Goal: Information Seeking & Learning: Learn about a topic

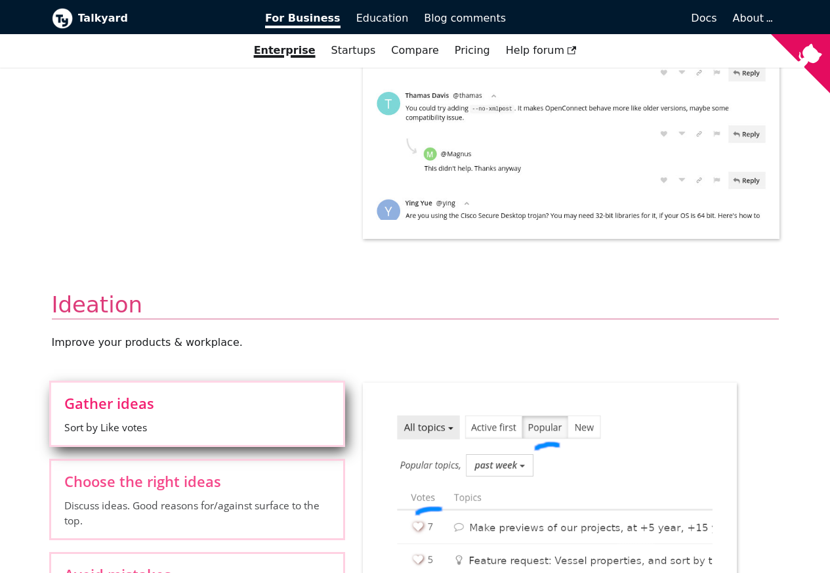
scroll to position [945, 0]
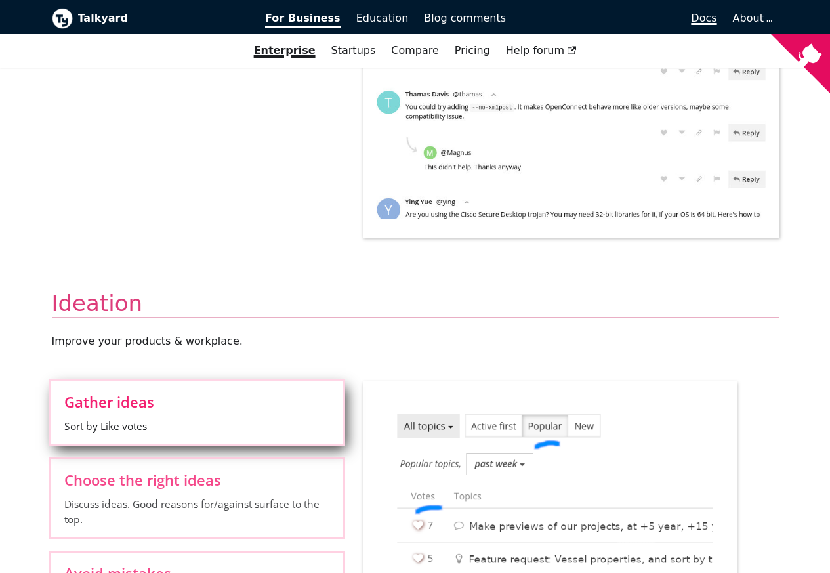
click at [712, 19] on span "Docs" at bounding box center [704, 18] width 26 height 12
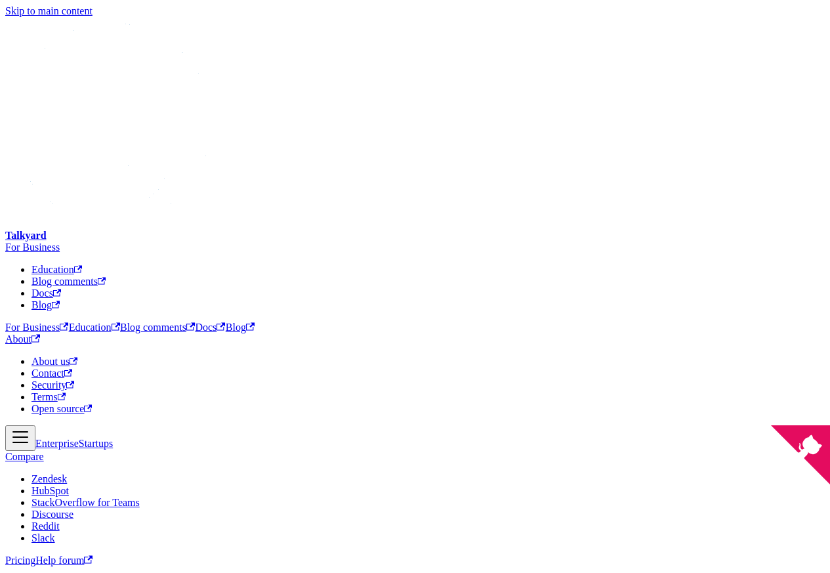
click at [41, 333] on span "About" at bounding box center [22, 338] width 35 height 11
